Goal: Transaction & Acquisition: Purchase product/service

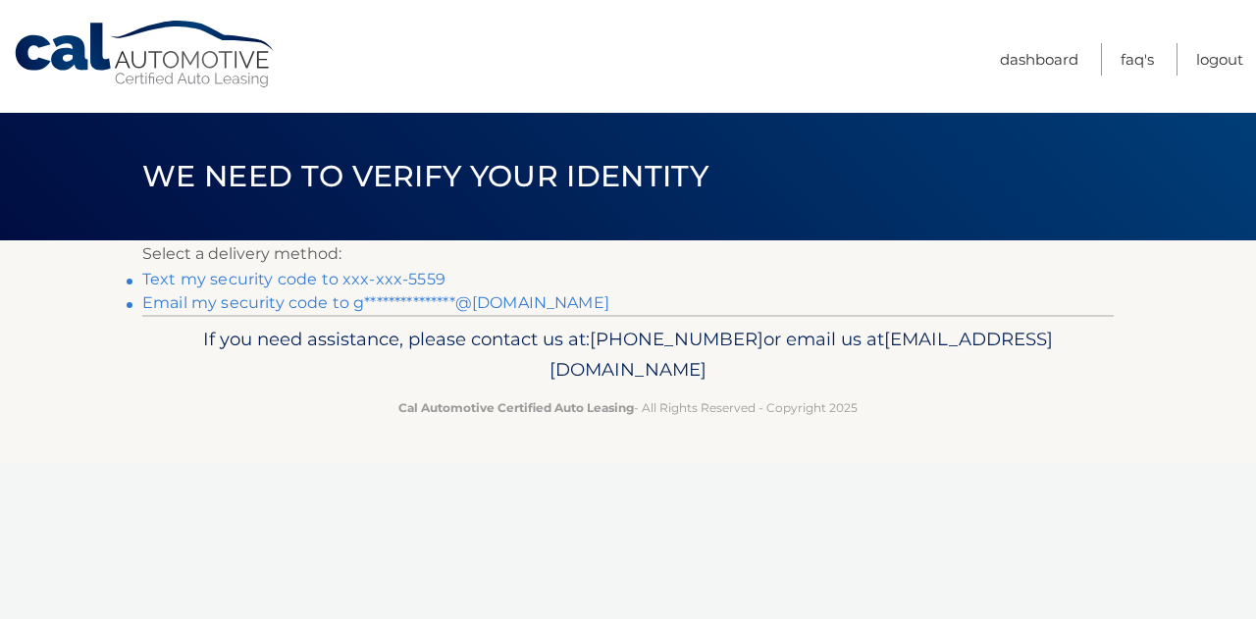
click at [375, 272] on link "Text my security code to xxx-xxx-5559" at bounding box center [293, 279] width 303 height 19
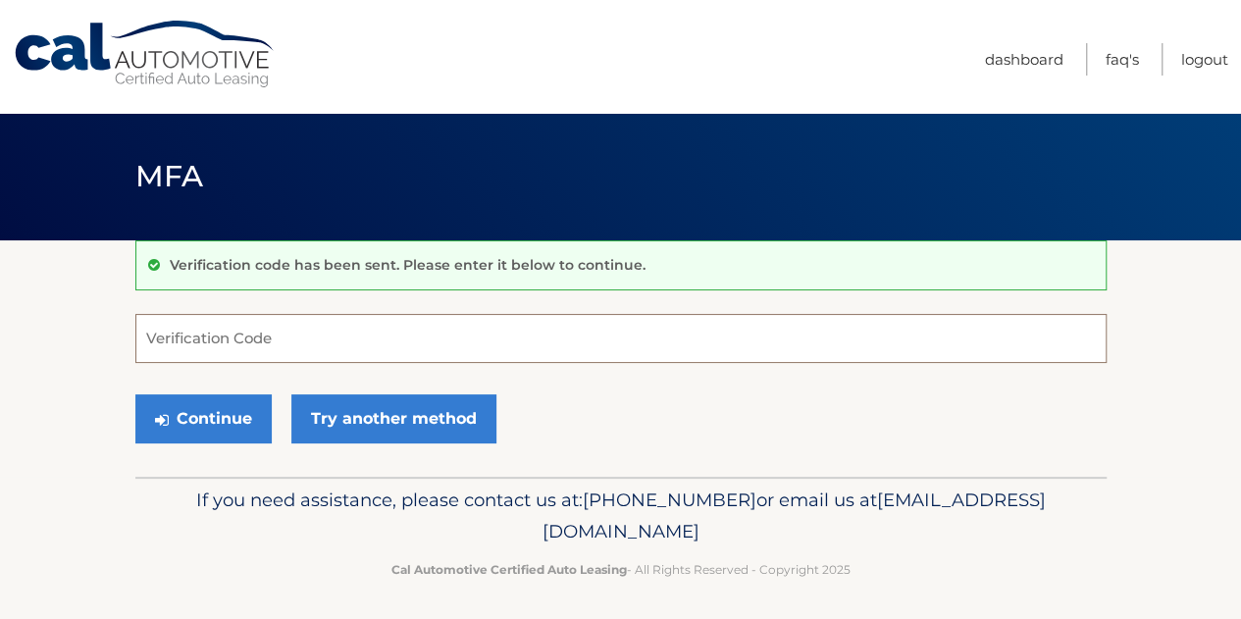
click at [410, 332] on input "Verification Code" at bounding box center [620, 338] width 971 height 49
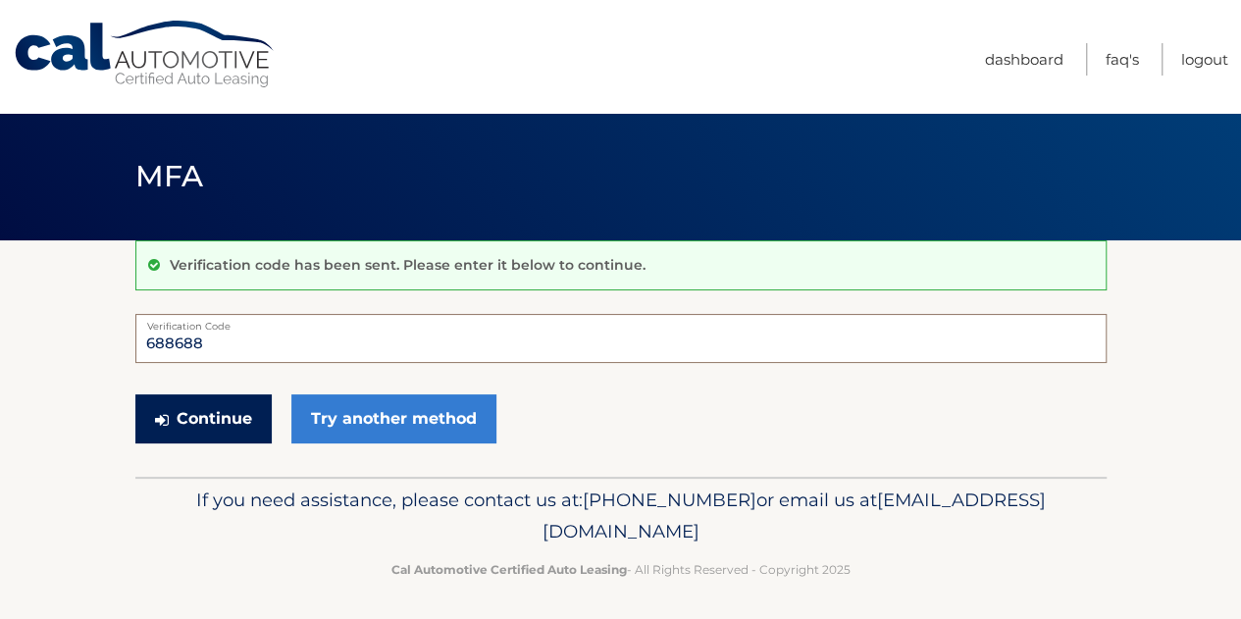
type input "688688"
click at [230, 417] on button "Continue" at bounding box center [203, 418] width 136 height 49
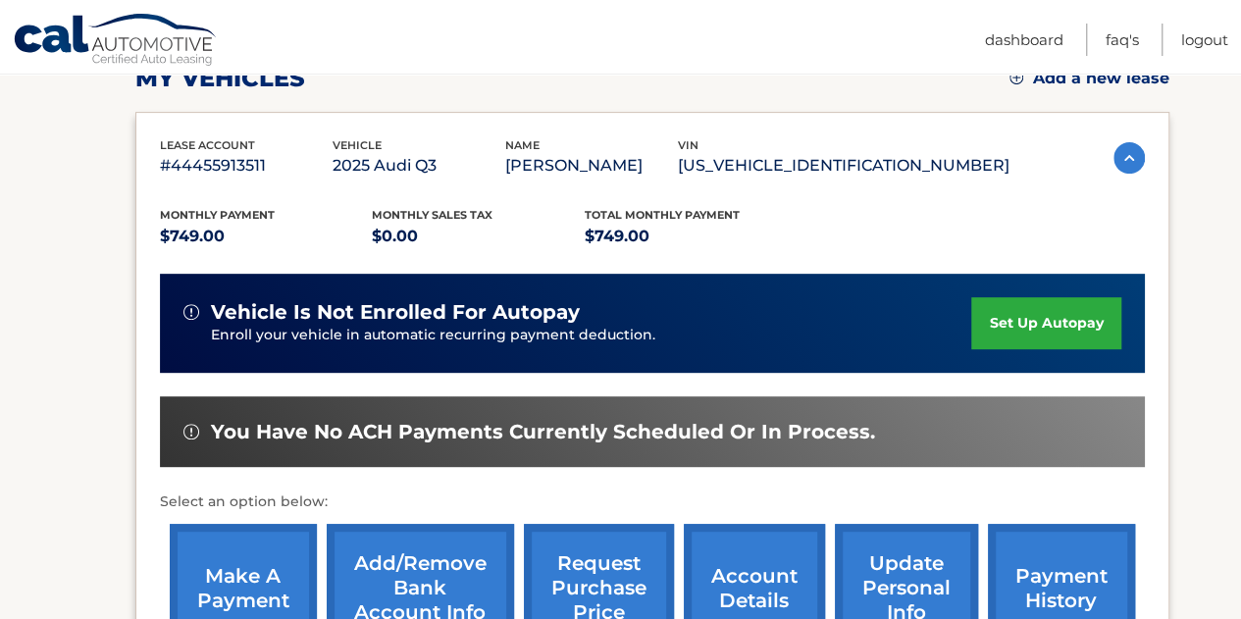
scroll to position [392, 0]
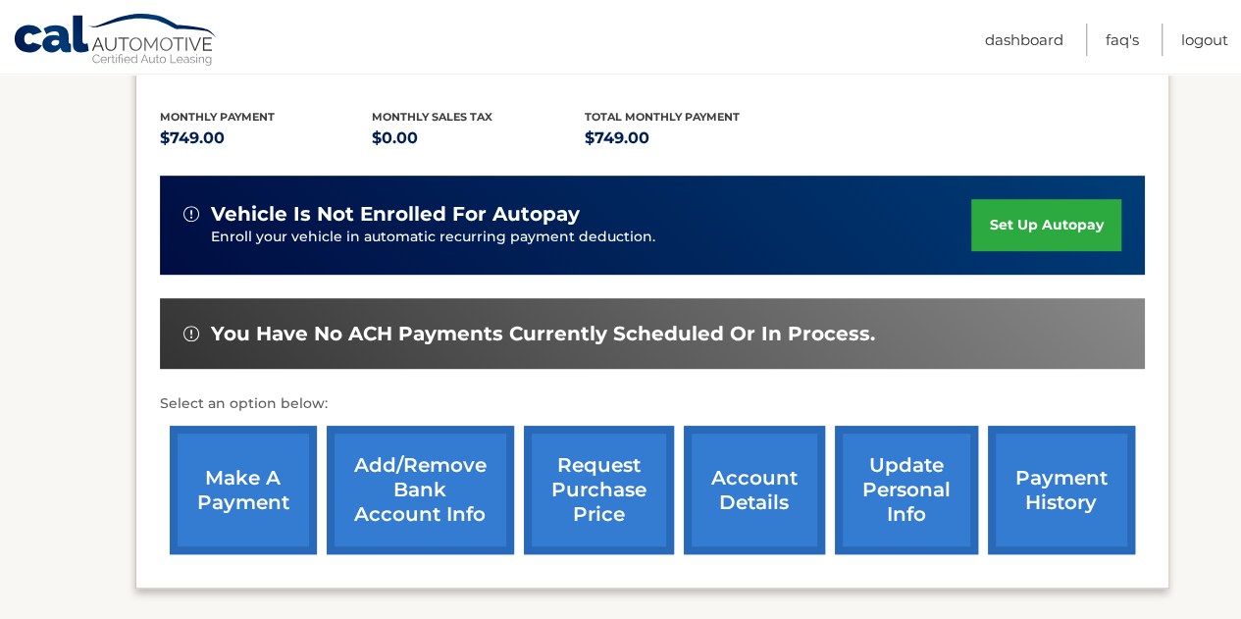
click at [273, 486] on link "make a payment" at bounding box center [243, 490] width 147 height 129
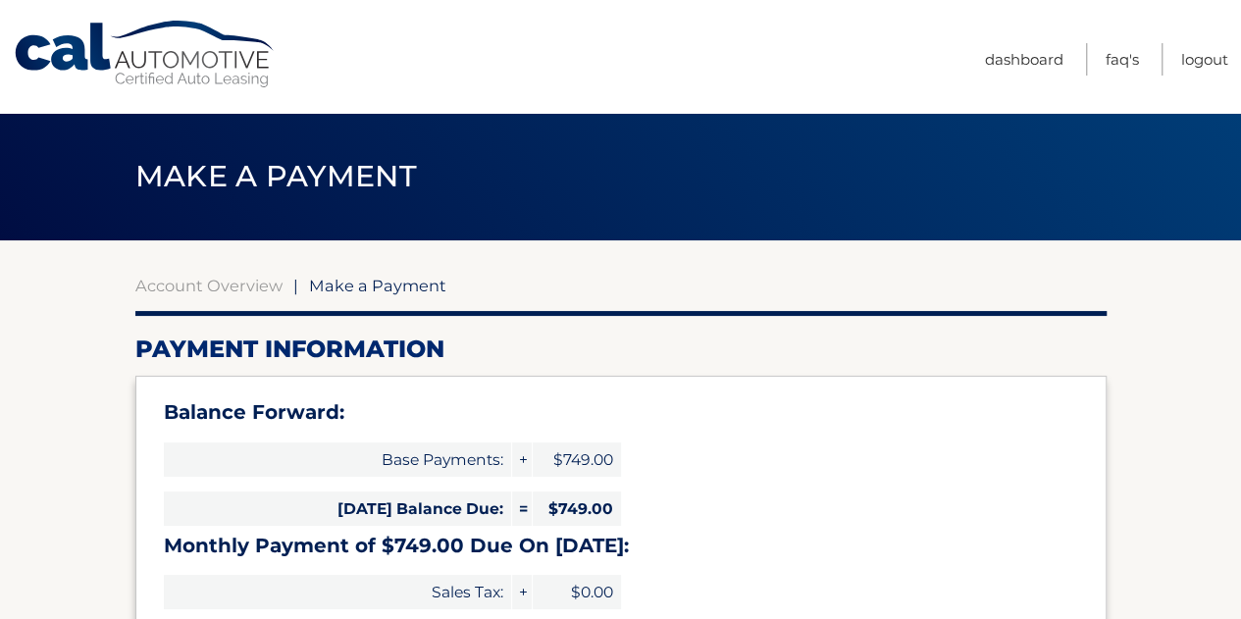
select select "N2Y1MTRmZTctYzlmYy00OGUyLTgxOWItODAzNWQzYTA0YTZh"
click at [267, 289] on link "Account Overview" at bounding box center [208, 286] width 147 height 20
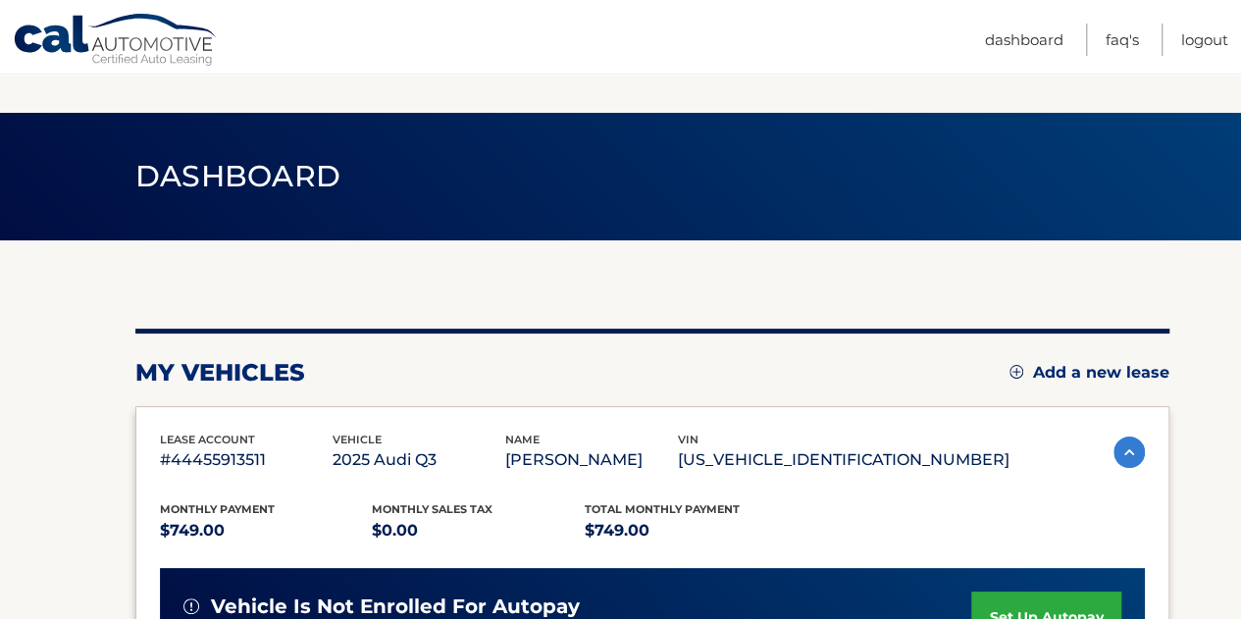
scroll to position [568, 0]
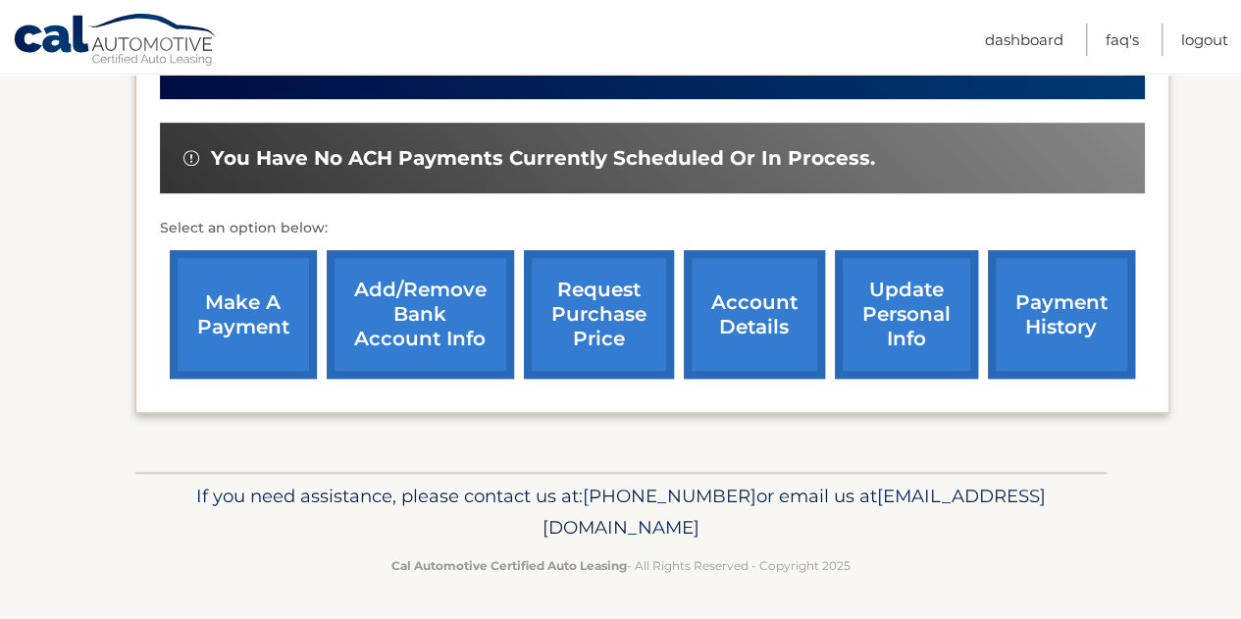
click at [1057, 342] on link "payment history" at bounding box center [1061, 314] width 147 height 129
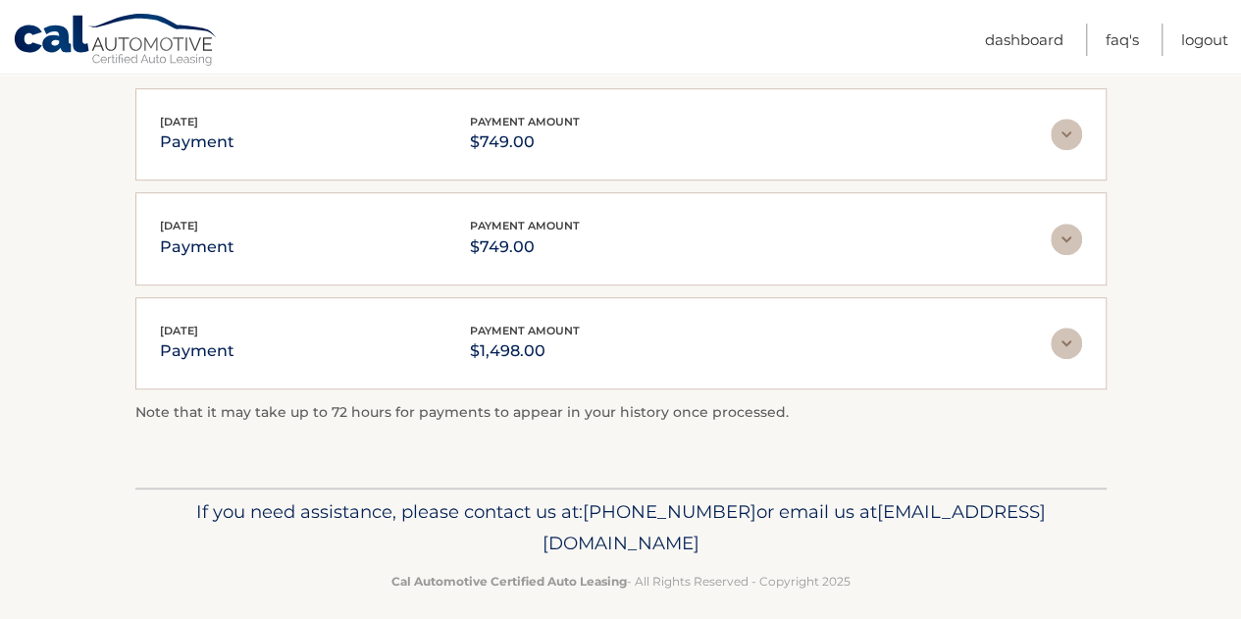
scroll to position [392, 0]
click at [1058, 343] on img at bounding box center [1066, 341] width 31 height 31
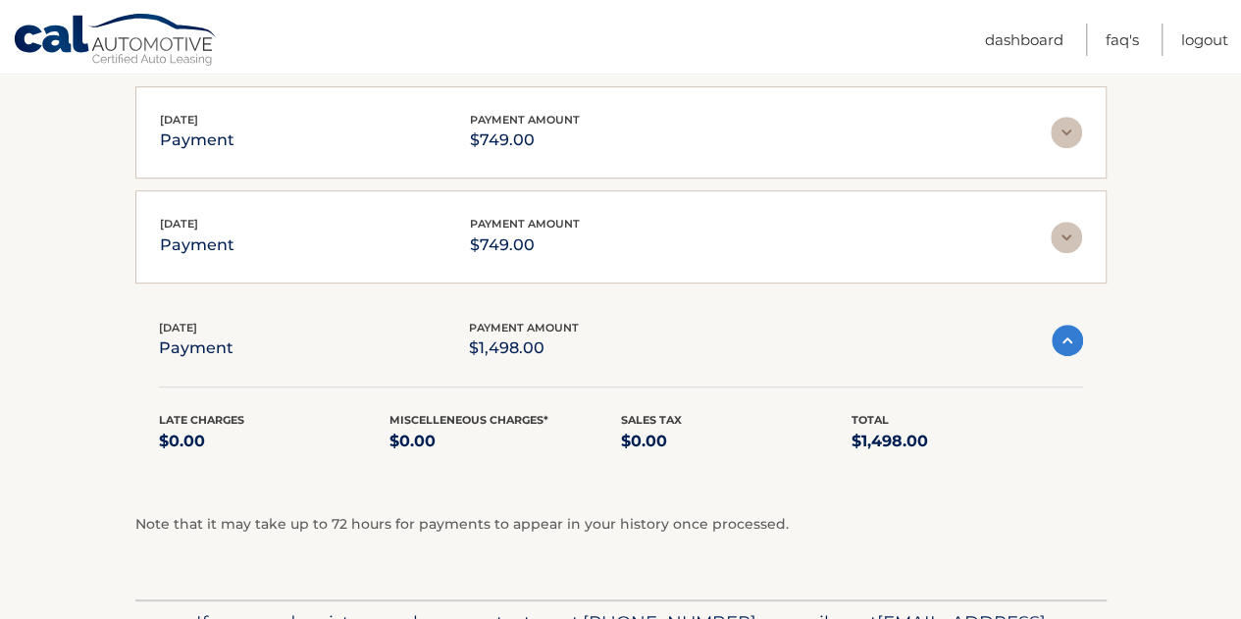
click at [1058, 343] on img at bounding box center [1067, 340] width 31 height 31
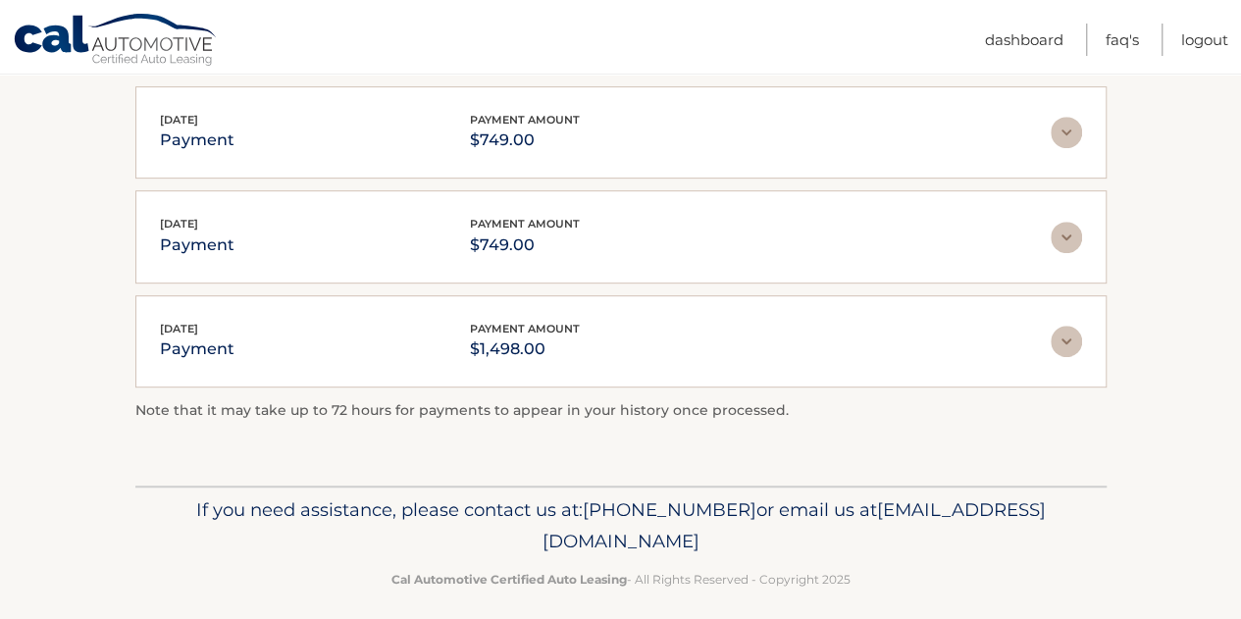
click at [1007, 247] on div "Jun 30, 2025 payment payment amount $749.00" at bounding box center [605, 237] width 891 height 44
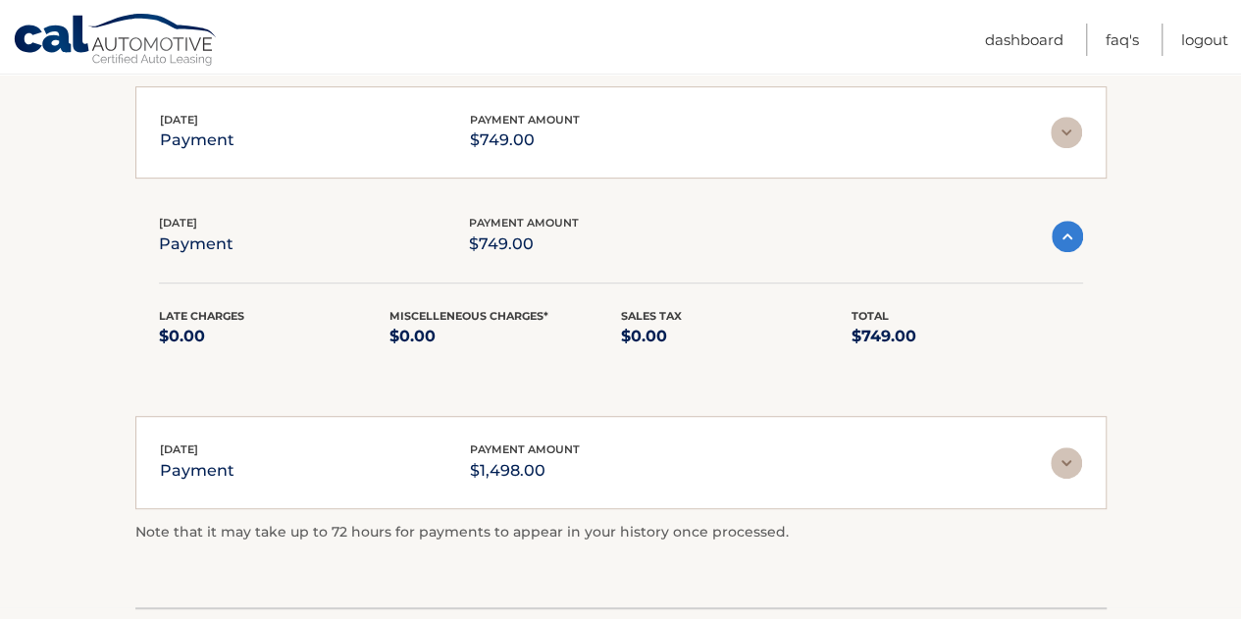
click at [1012, 243] on div "Jun 30, 2025 payment payment amount $749.00" at bounding box center [605, 236] width 893 height 44
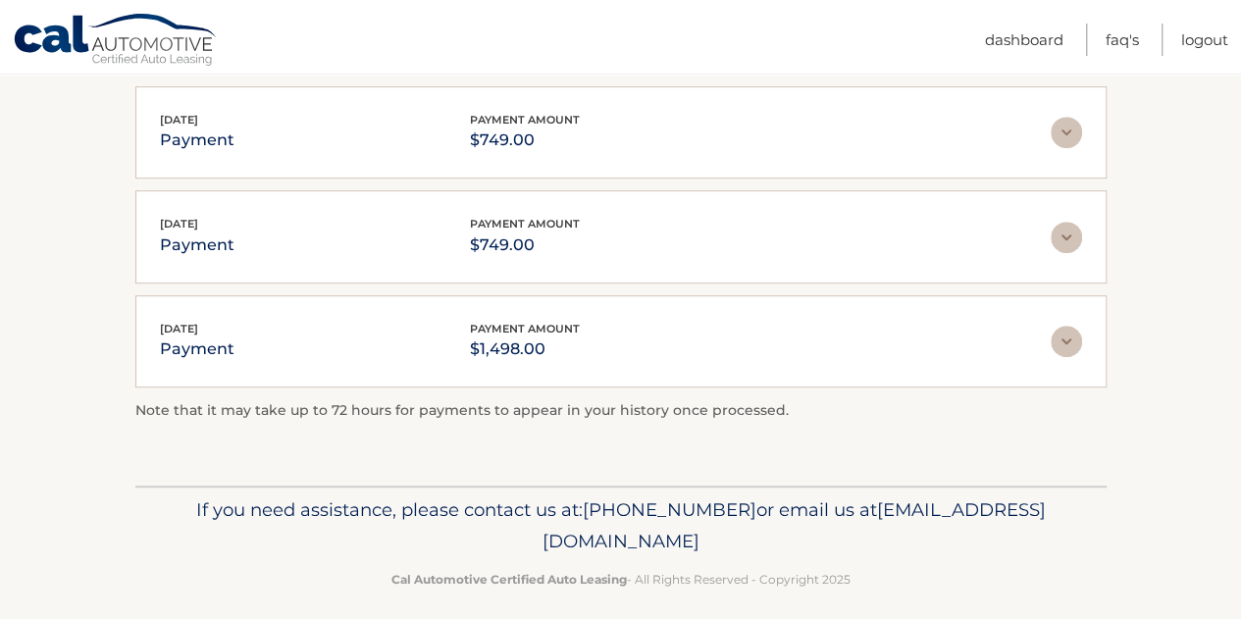
click at [995, 154] on div "Jul 28, 2025 payment payment amount $749.00 Late Charges $0.00 Miscelleneous Ch…" at bounding box center [620, 132] width 971 height 93
click at [1042, 134] on div "Jul 28, 2025 payment payment amount $749.00" at bounding box center [605, 133] width 891 height 44
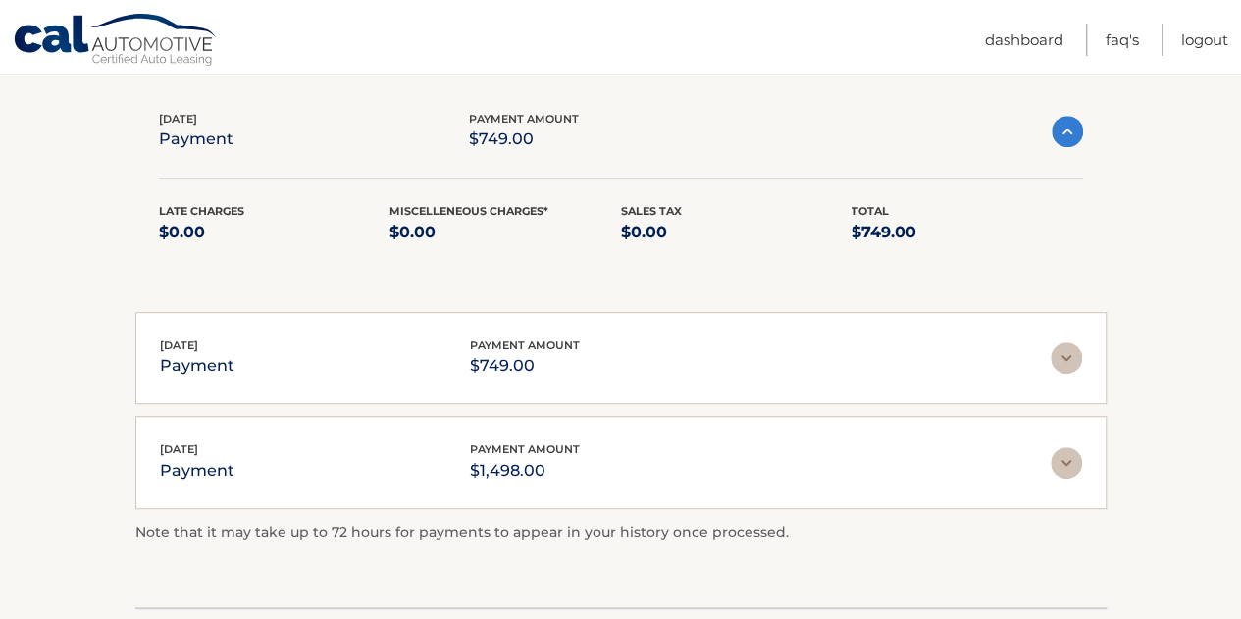
click at [1055, 134] on img at bounding box center [1067, 131] width 31 height 31
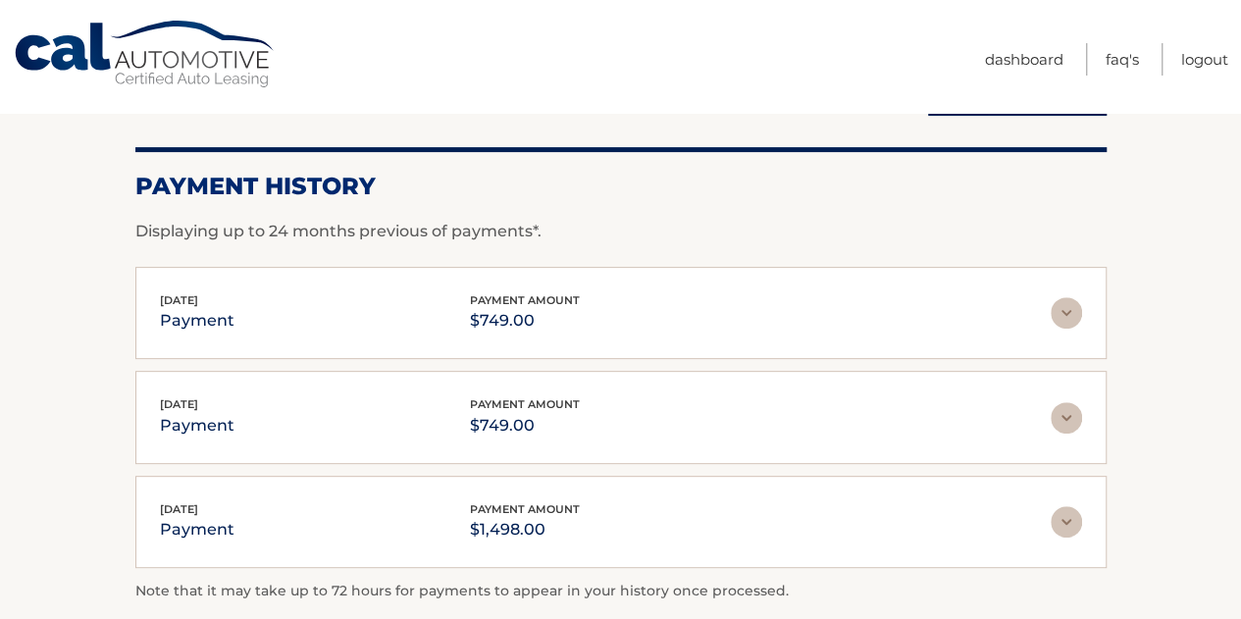
scroll to position [0, 0]
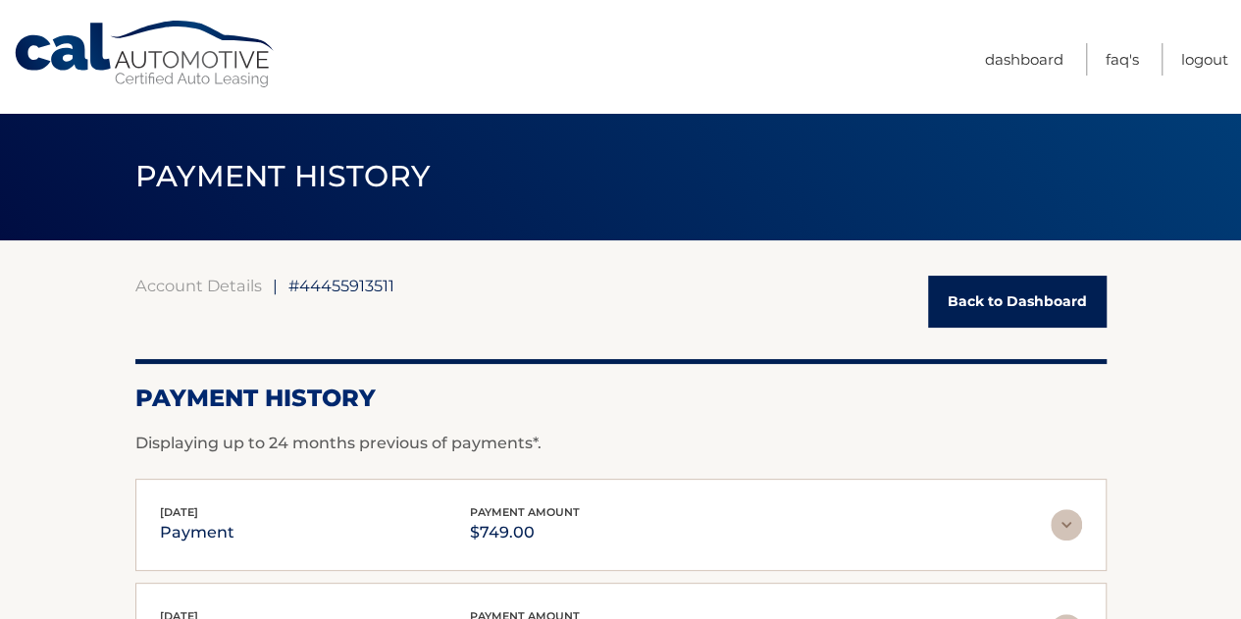
click at [973, 303] on link "Back to Dashboard" at bounding box center [1017, 302] width 179 height 52
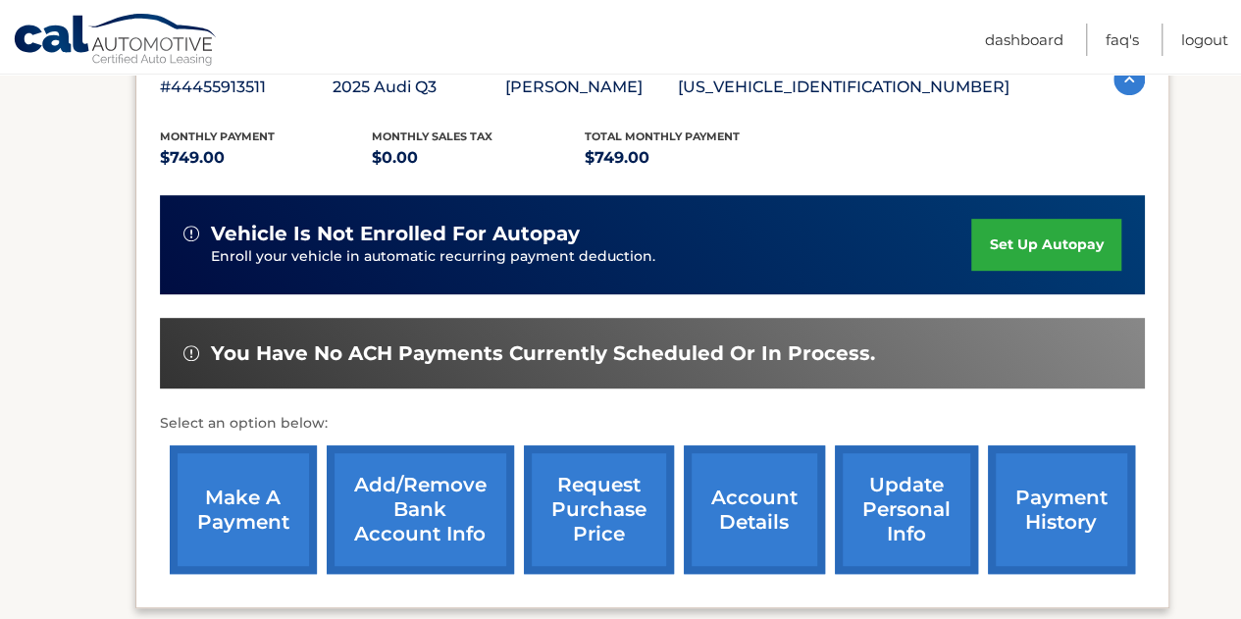
scroll to position [392, 0]
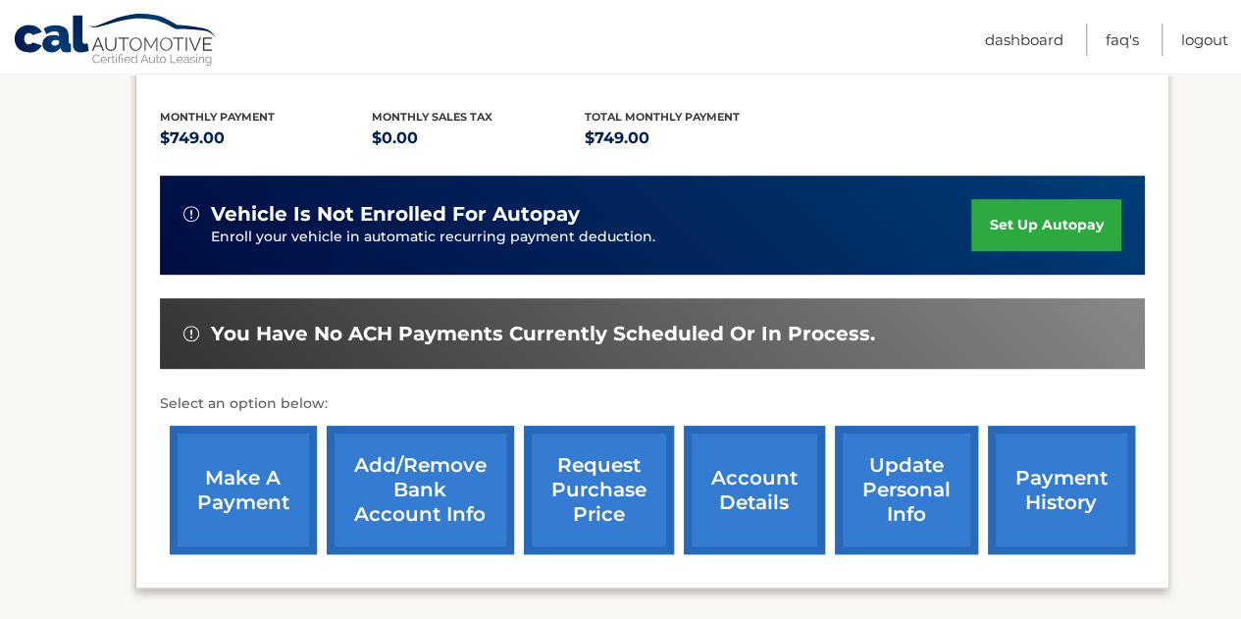
click at [271, 477] on link "make a payment" at bounding box center [243, 490] width 147 height 129
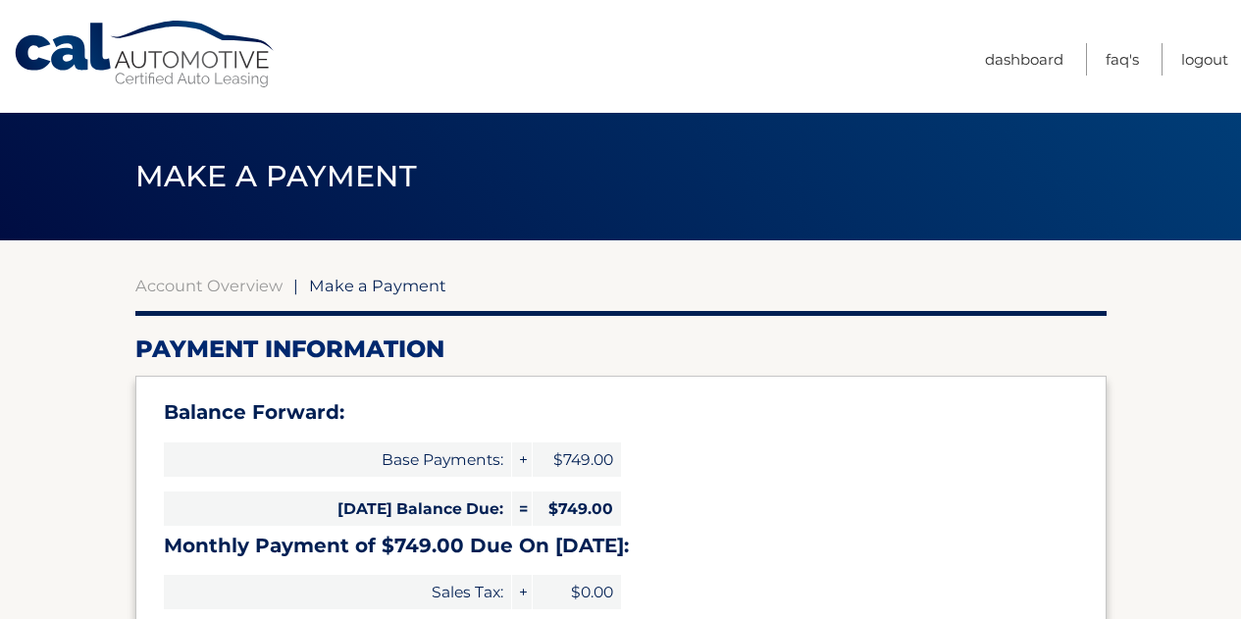
select select "N2Y1MTRmZTctYzlmYy00OGUyLTgxOWItODAzNWQzYTA0YTZh"
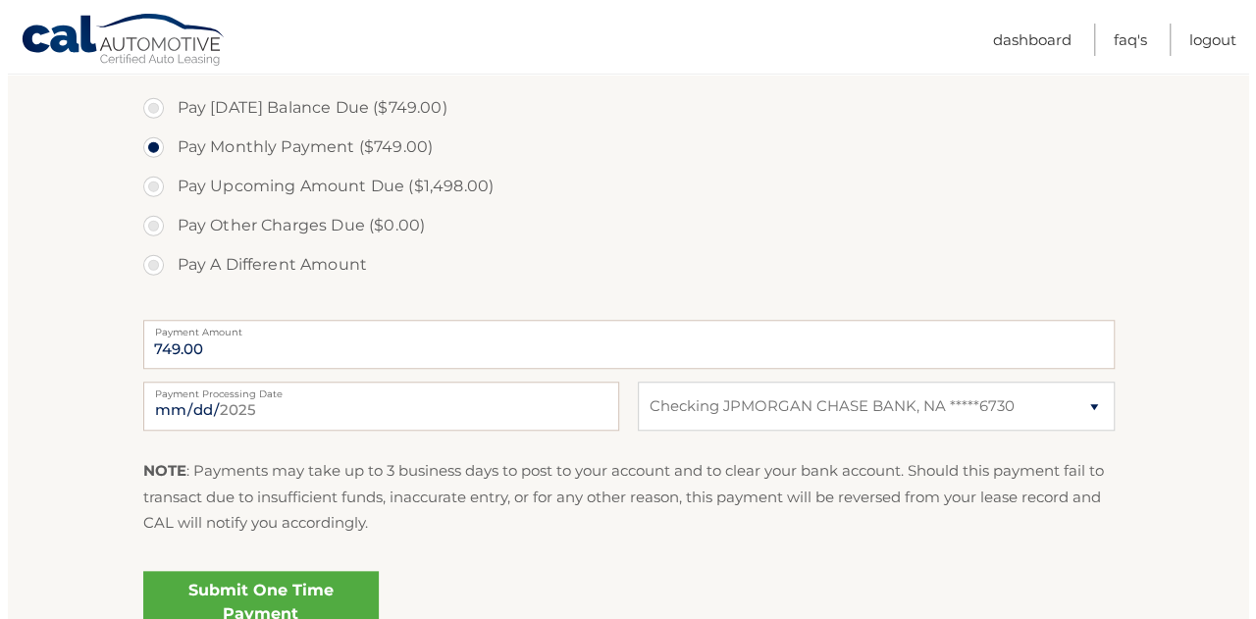
scroll to position [785, 0]
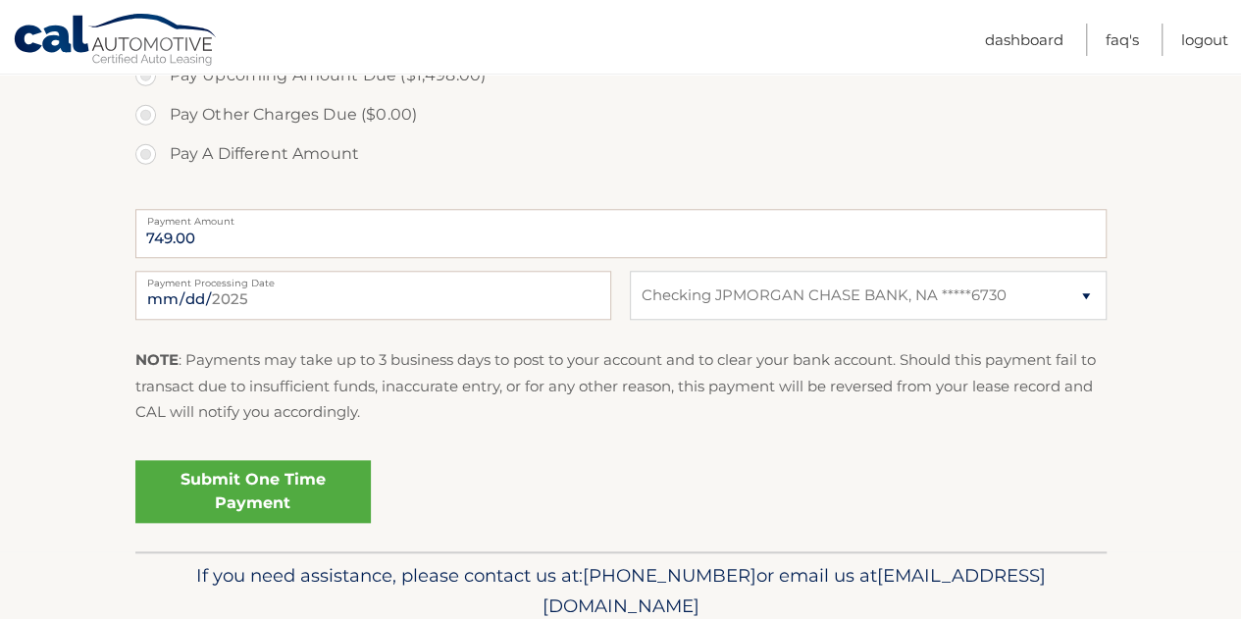
click at [304, 497] on link "Submit One Time Payment" at bounding box center [252, 491] width 235 height 63
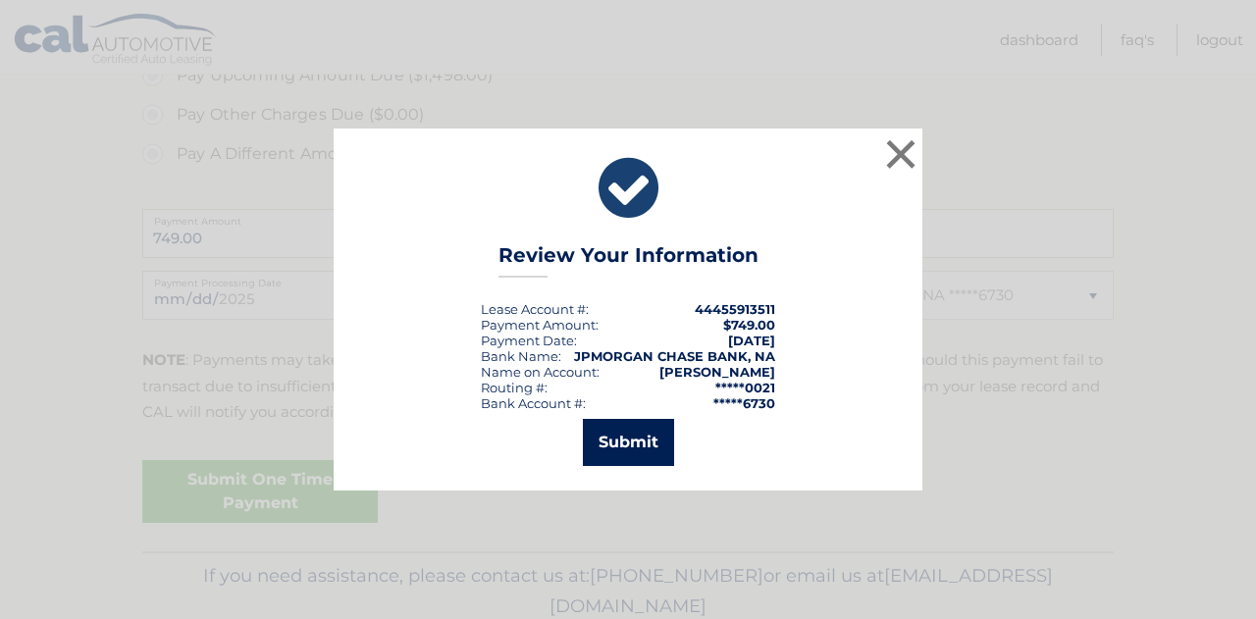
click at [606, 448] on button "Submit" at bounding box center [628, 442] width 91 height 47
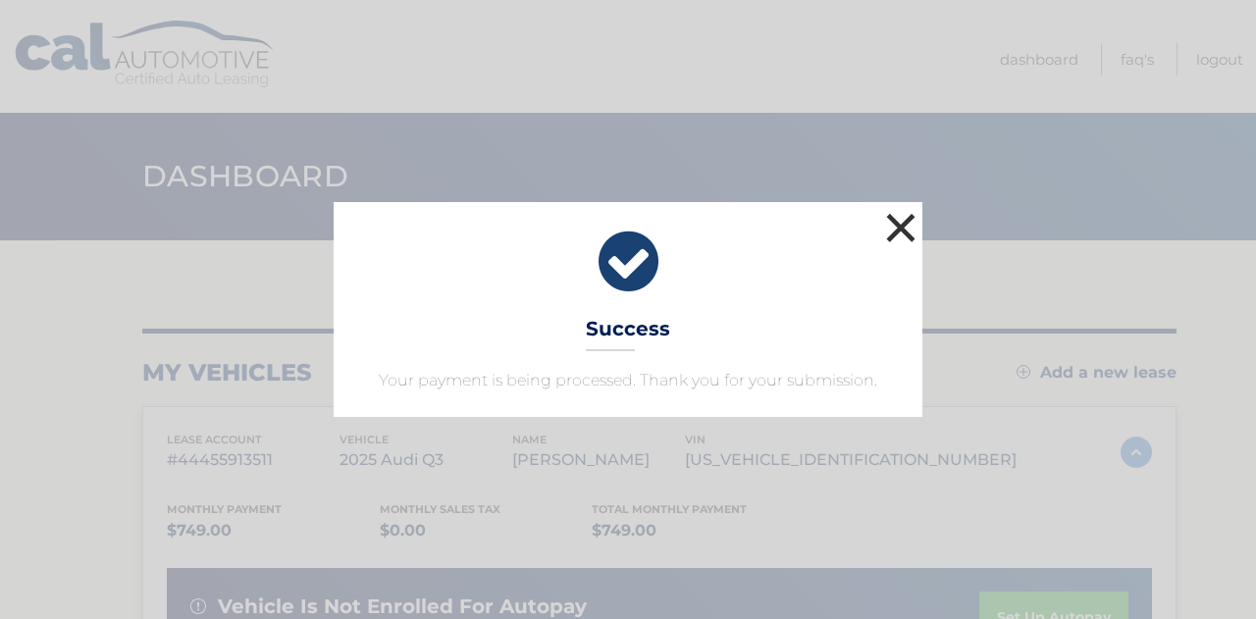
click at [891, 229] on button "×" at bounding box center [900, 227] width 39 height 39
